Goal: Task Accomplishment & Management: Manage account settings

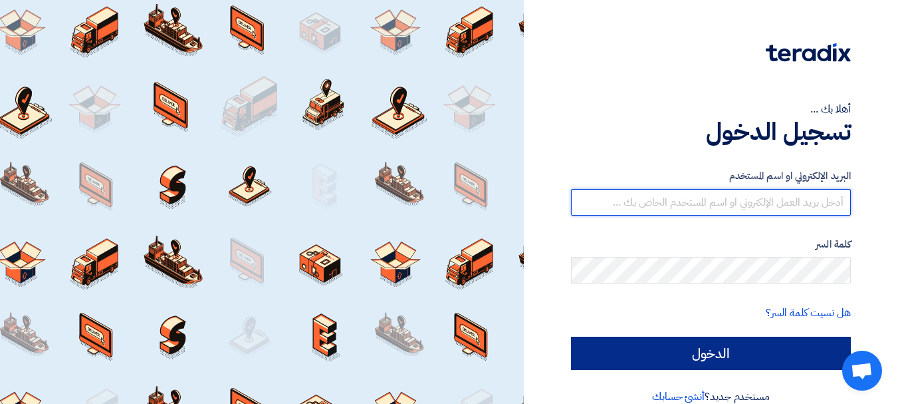
type input "[EMAIL_ADDRESS][DOMAIN_NAME]"
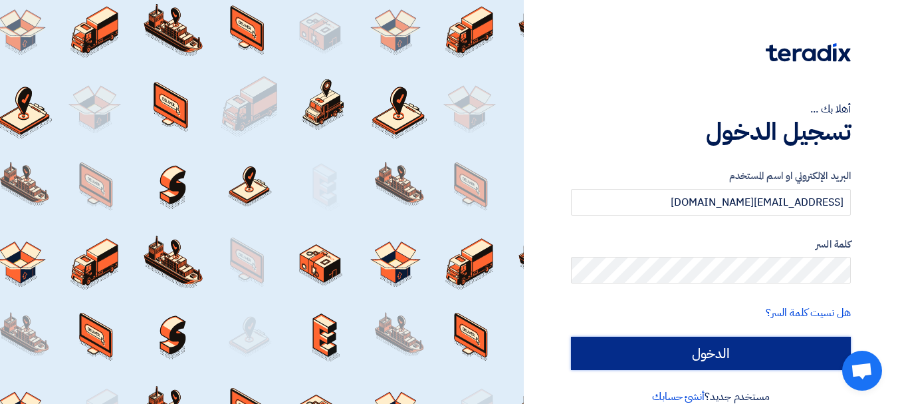
click at [635, 350] on input "الدخول" at bounding box center [711, 352] width 280 height 33
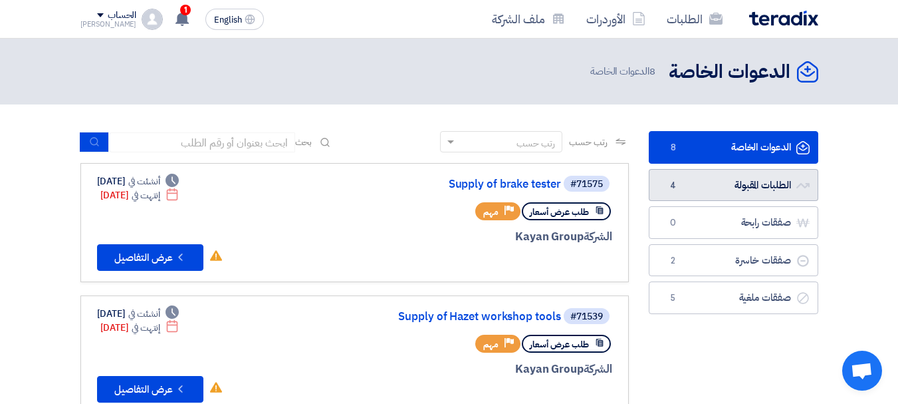
click at [719, 182] on link "الطلبات المقبولة الطلبات المقبولة 4" at bounding box center [734, 185] width 170 height 33
